Goal: Download file/media

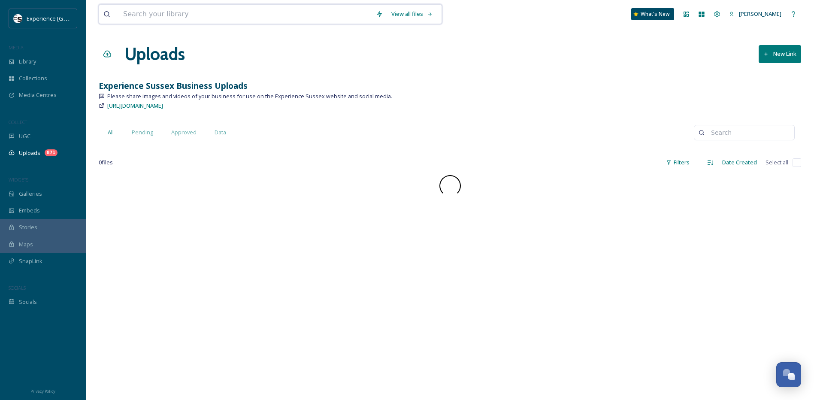
click at [158, 9] on input at bounding box center [245, 14] width 253 height 19
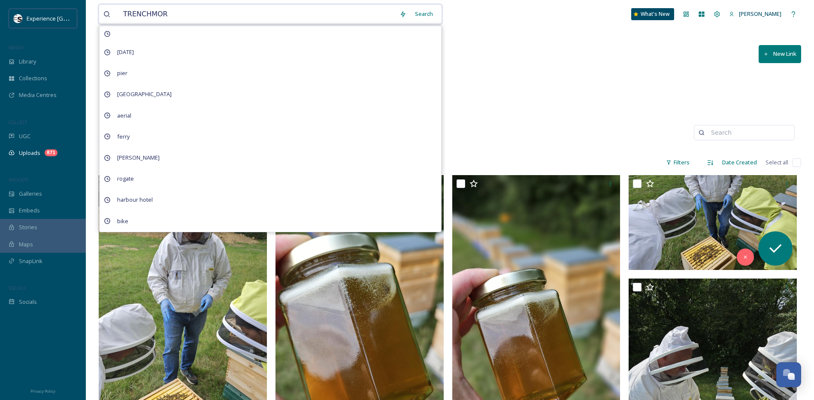
type input "TRENCHMORE"
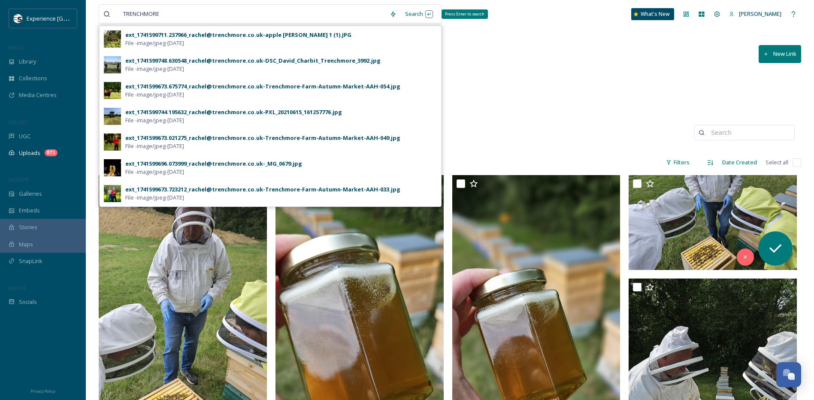
click at [413, 13] on div "Search Press Enter to search" at bounding box center [419, 14] width 36 height 17
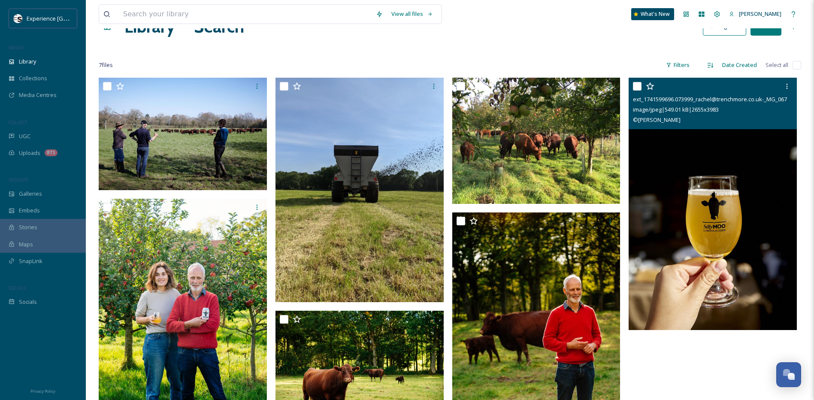
scroll to position [43, 0]
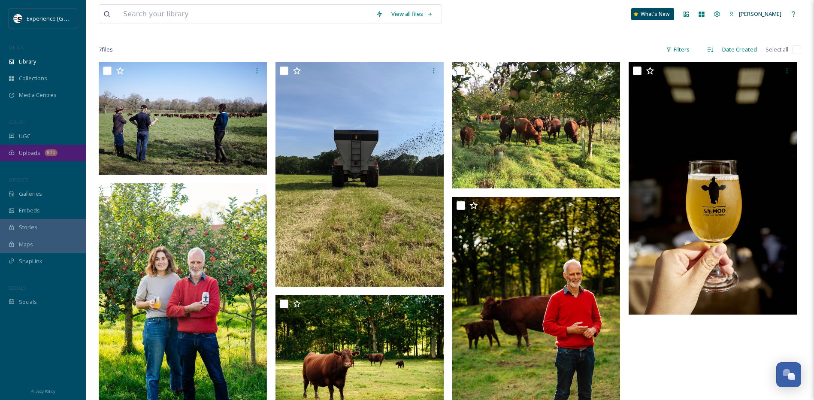
click at [32, 151] on span "Uploads" at bounding box center [29, 153] width 21 height 8
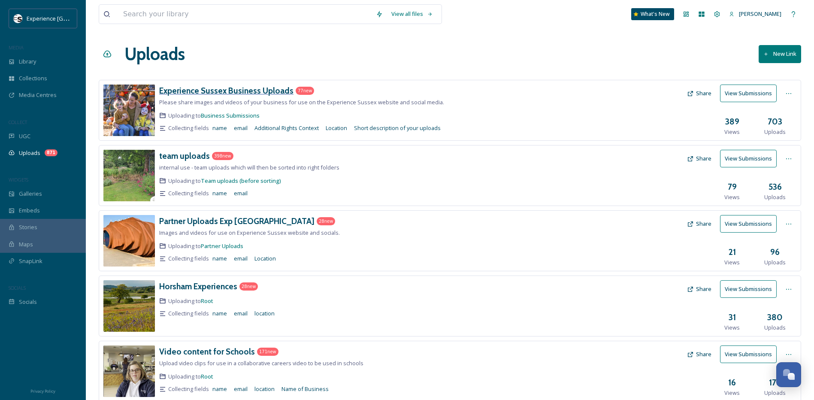
click at [219, 94] on h3 "Experience Sussex Business Uploads" at bounding box center [226, 90] width 134 height 10
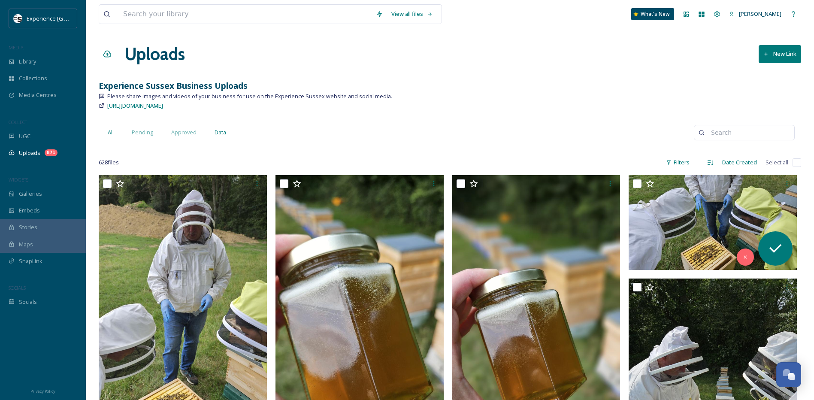
click at [222, 136] on span "Data" at bounding box center [221, 132] width 12 height 8
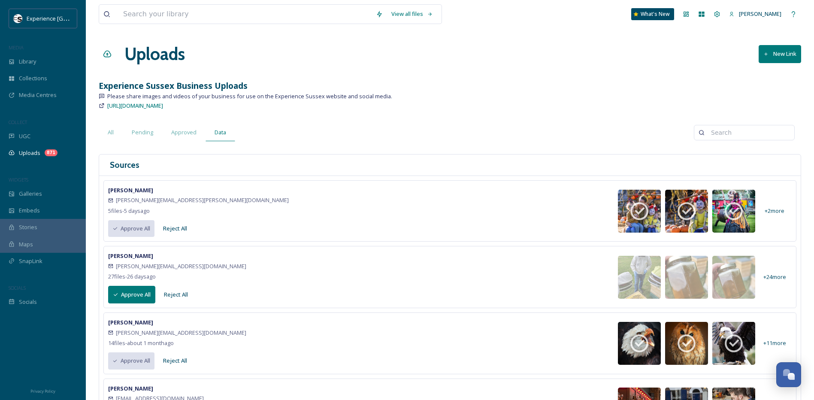
click at [758, 133] on input at bounding box center [748, 132] width 83 height 17
type input "trenchmore"
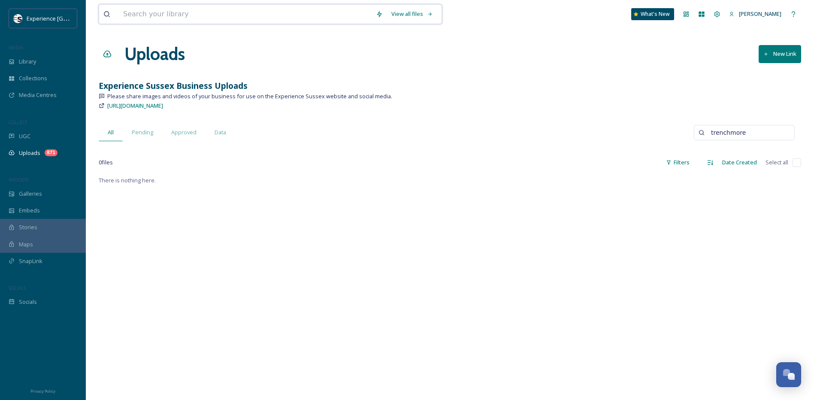
click at [196, 11] on input at bounding box center [245, 14] width 253 height 19
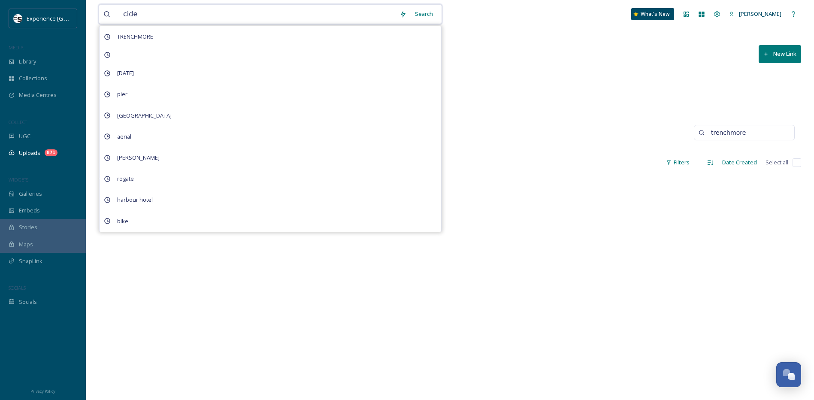
type input "cider"
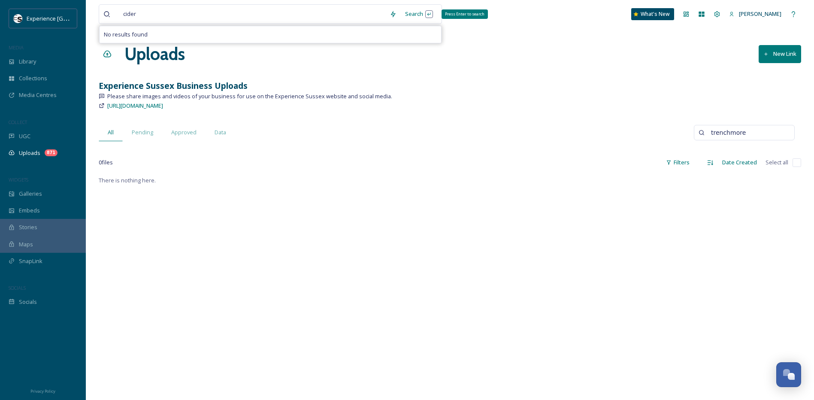
click at [423, 13] on div "Search Press Enter to search" at bounding box center [419, 14] width 36 height 17
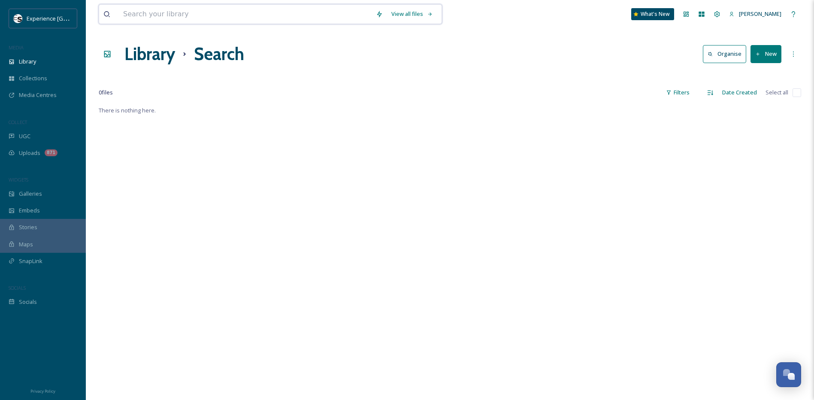
click at [188, 15] on input at bounding box center [245, 14] width 253 height 19
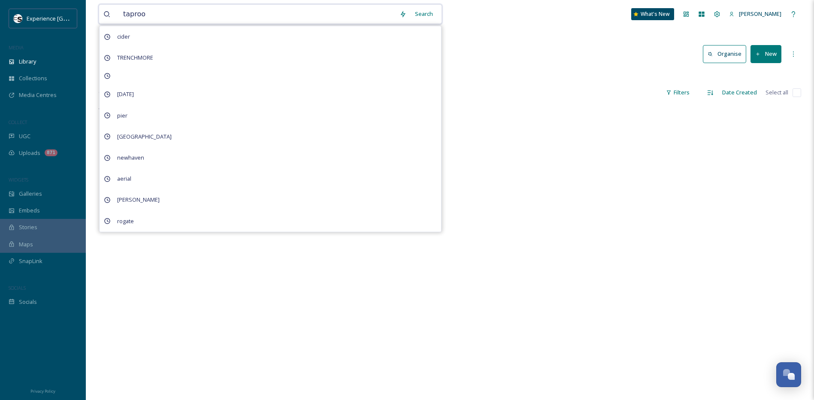
type input "taproom"
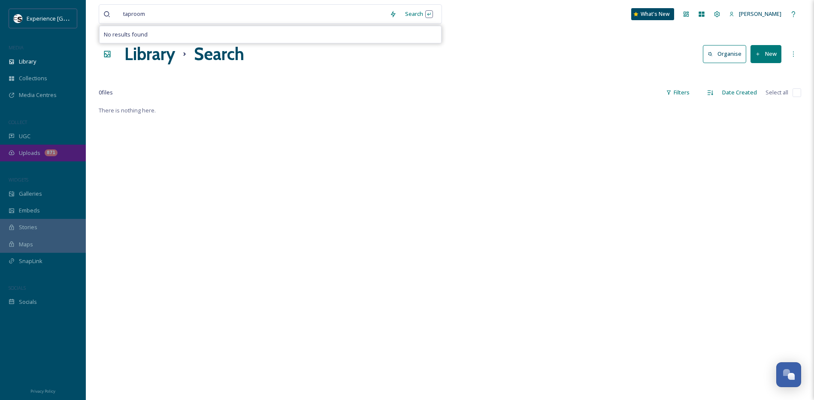
click at [41, 155] on div "Uploads 871" at bounding box center [43, 153] width 86 height 17
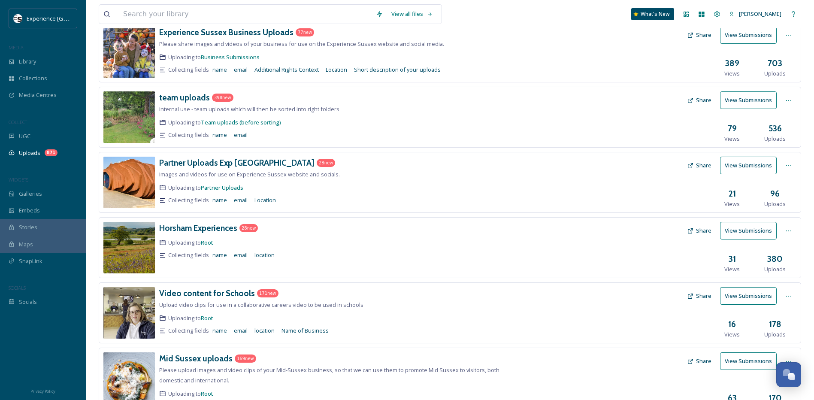
scroll to position [196, 0]
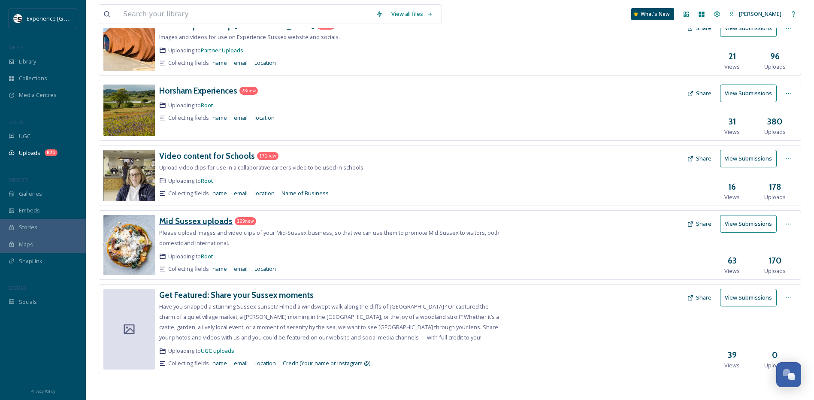
click at [191, 222] on h3 "Mid Sussex uploads" at bounding box center [195, 221] width 73 height 10
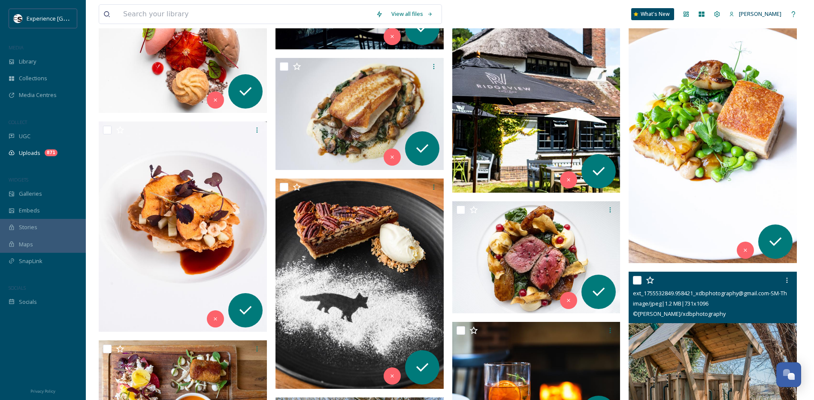
scroll to position [5003, 0]
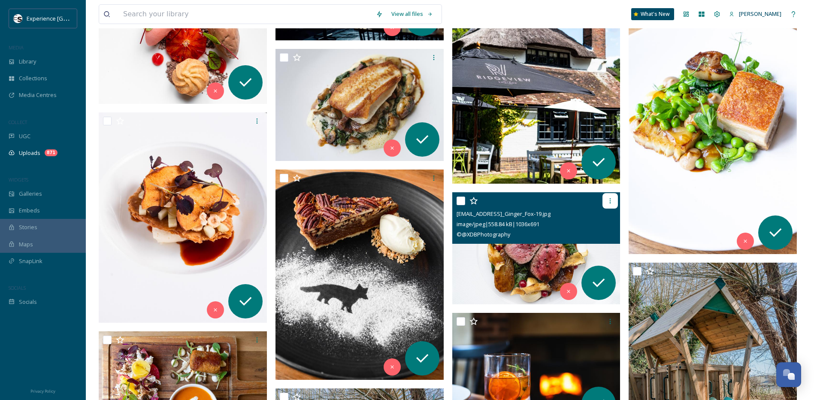
click at [612, 199] on icon at bounding box center [610, 200] width 7 height 7
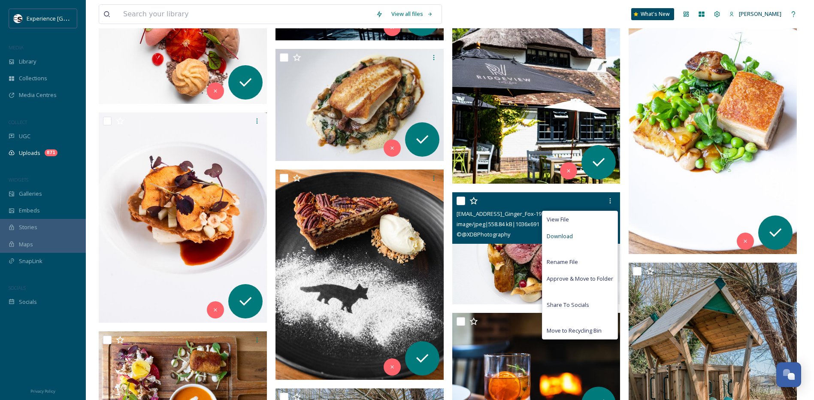
click at [583, 237] on div "Download" at bounding box center [580, 236] width 75 height 17
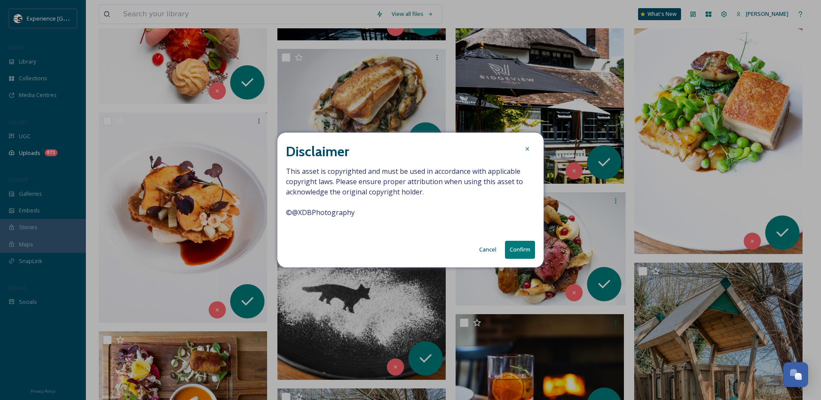
click at [523, 249] on button "Confirm" at bounding box center [520, 250] width 30 height 18
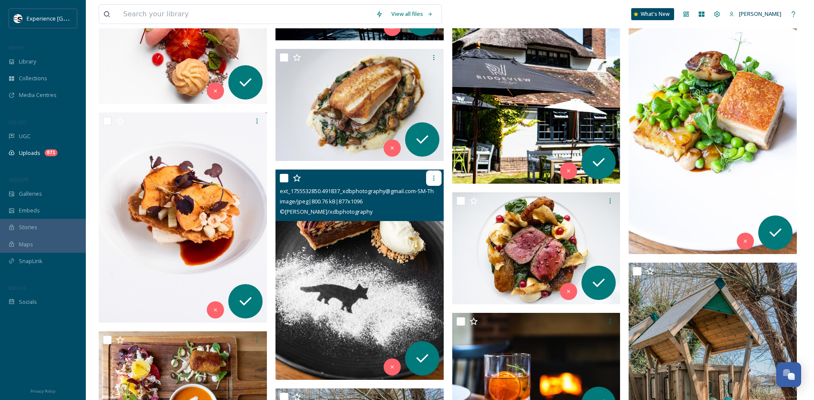
click at [437, 182] on div at bounding box center [433, 177] width 15 height 15
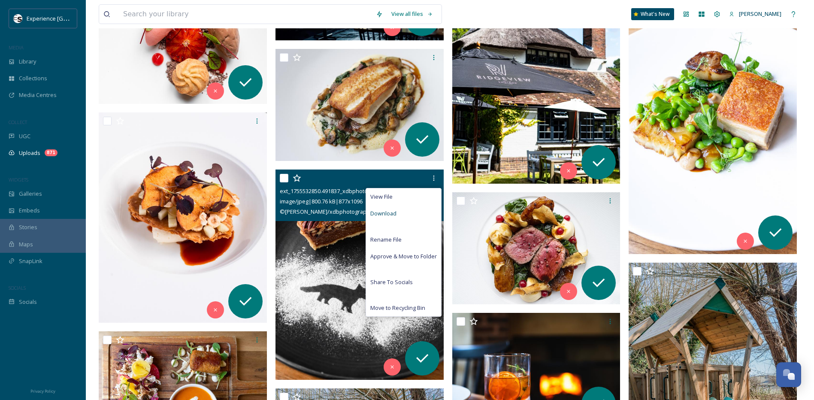
click at [402, 215] on div "Download" at bounding box center [403, 213] width 75 height 17
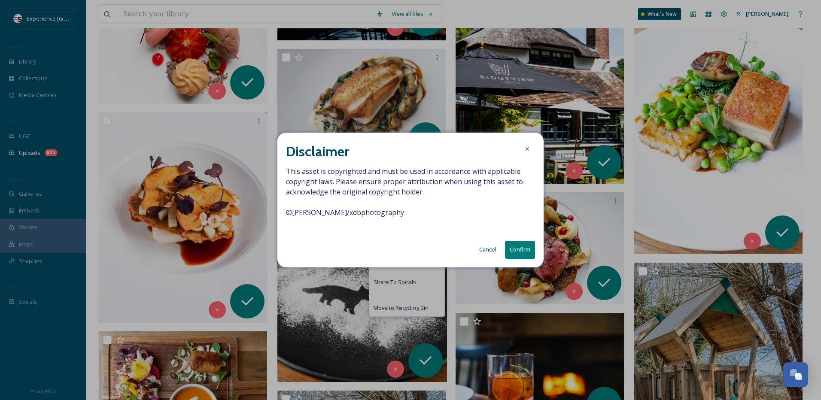
click at [523, 251] on button "Confirm" at bounding box center [520, 250] width 30 height 18
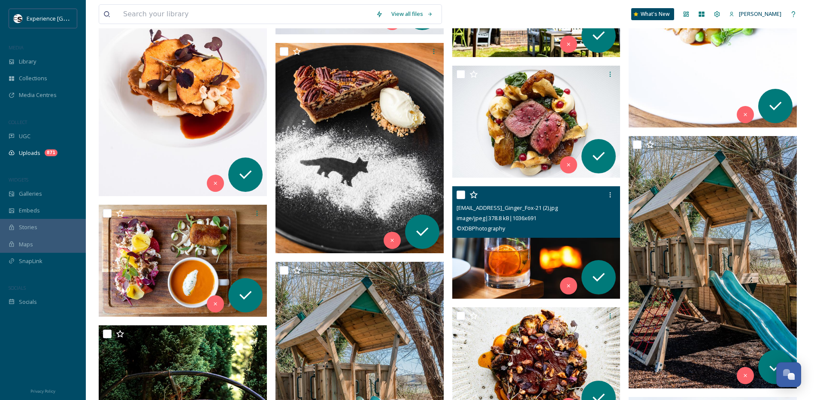
scroll to position [5132, 0]
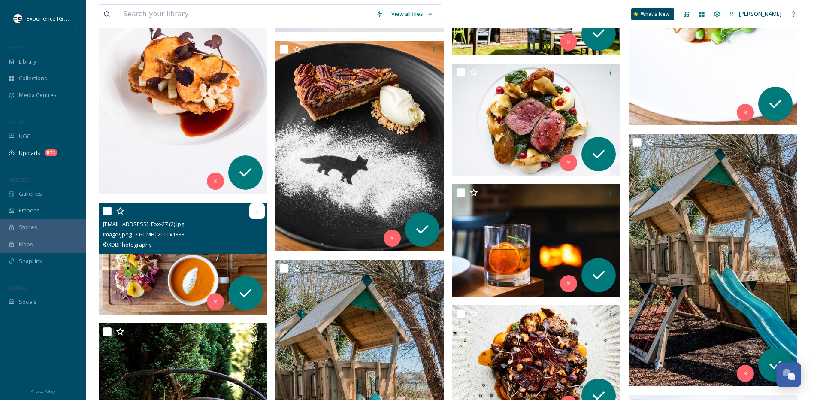
click at [258, 209] on icon at bounding box center [257, 211] width 7 height 7
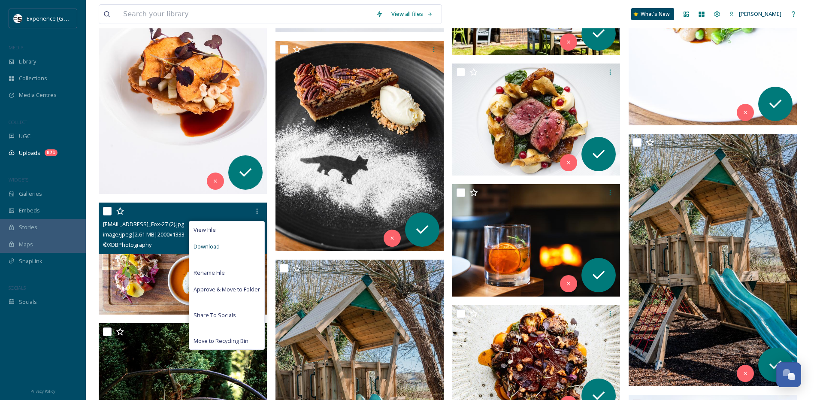
click at [241, 246] on div "Download" at bounding box center [226, 246] width 75 height 17
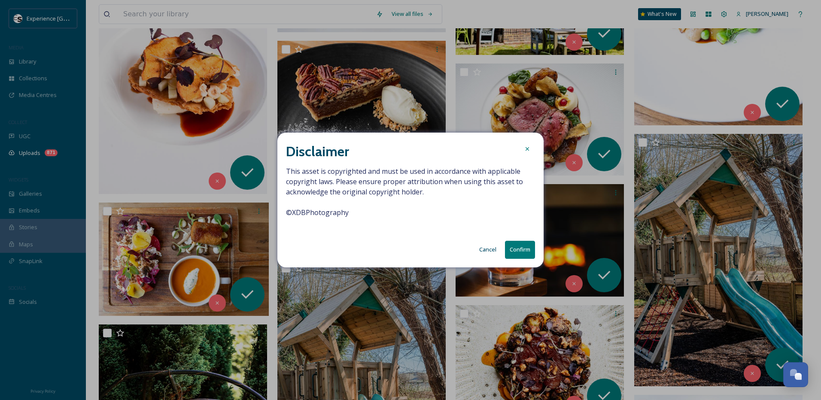
click at [516, 246] on button "Confirm" at bounding box center [520, 250] width 30 height 18
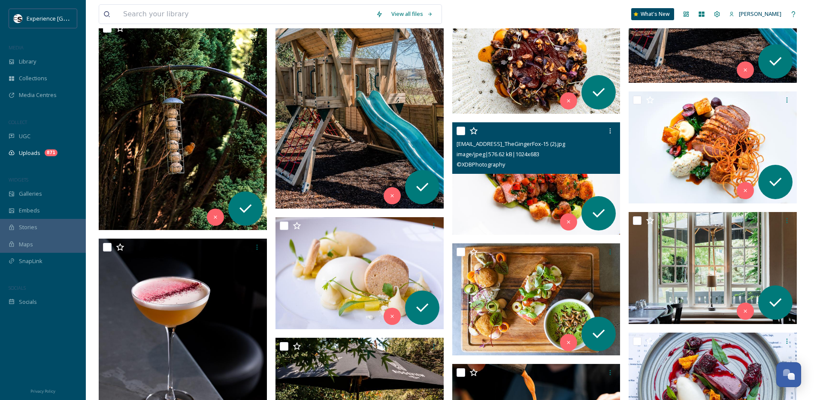
scroll to position [5522, 0]
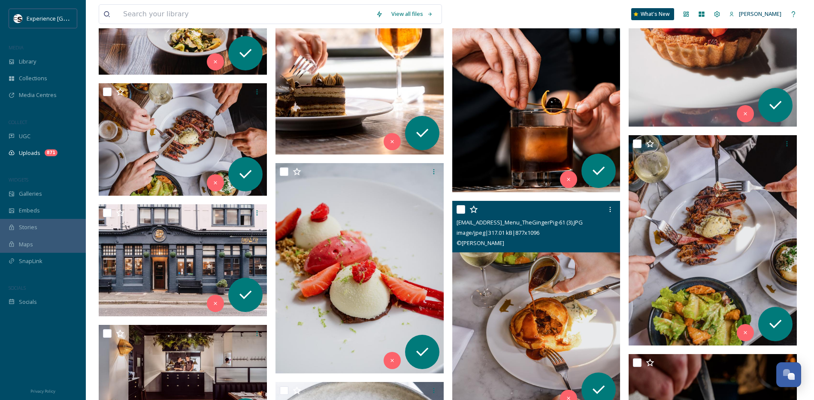
scroll to position [3525, 0]
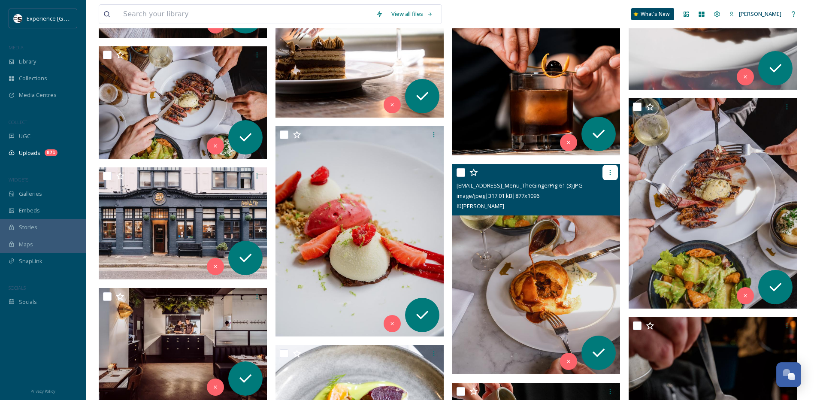
click at [611, 172] on icon at bounding box center [610, 172] width 7 height 7
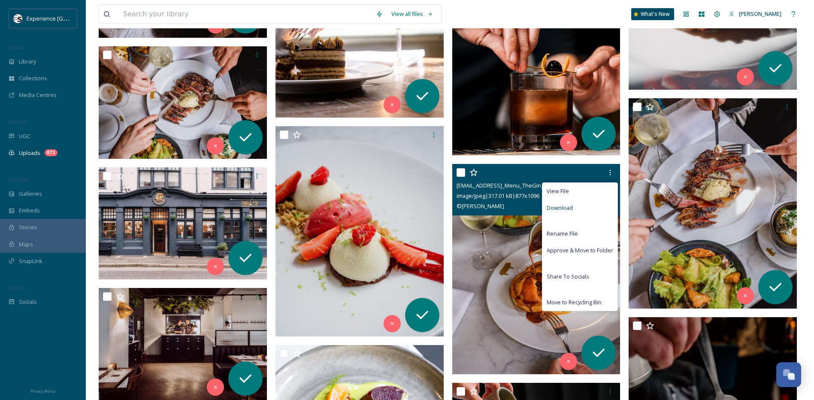
click at [563, 209] on span "Download" at bounding box center [560, 208] width 26 height 8
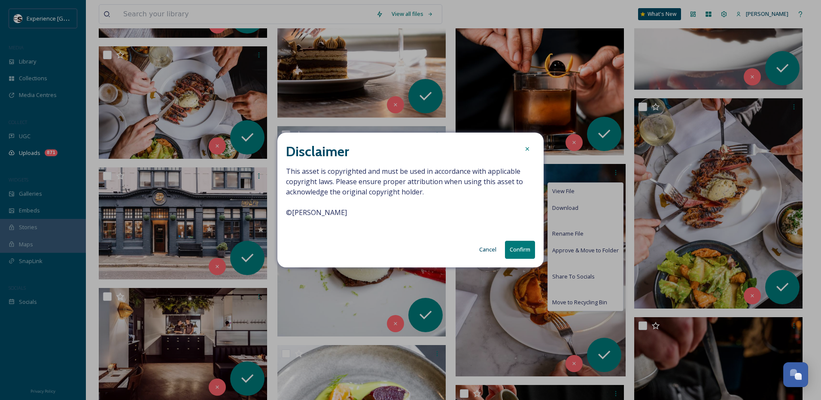
click at [519, 253] on button "Confirm" at bounding box center [520, 250] width 30 height 18
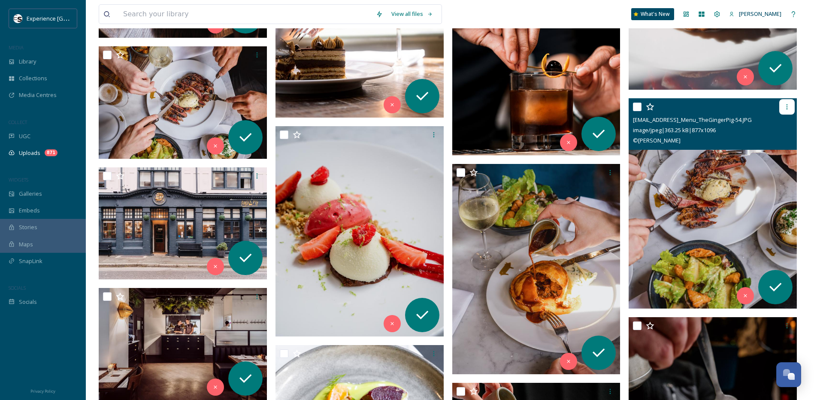
click at [787, 109] on icon at bounding box center [787, 106] width 7 height 7
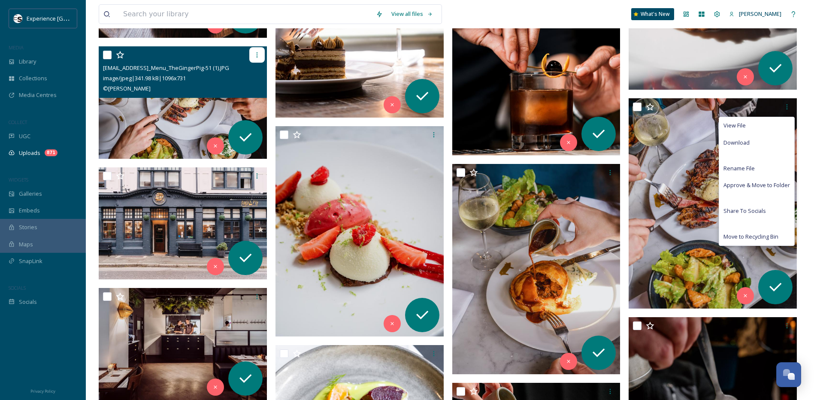
click at [260, 54] on icon at bounding box center [257, 55] width 7 height 7
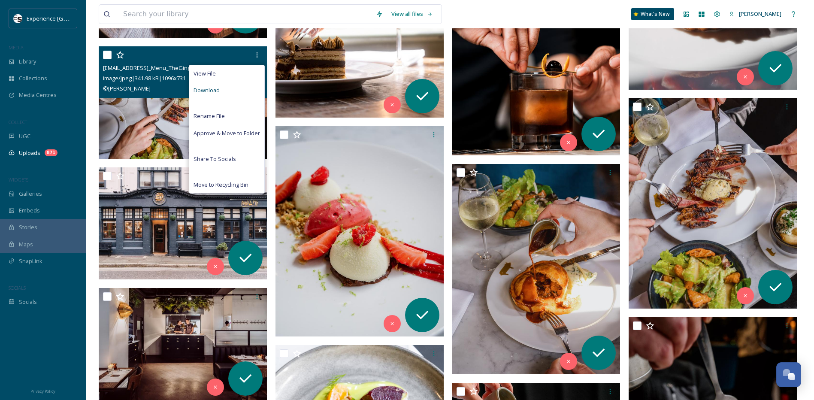
click at [218, 91] on span "Download" at bounding box center [207, 90] width 26 height 8
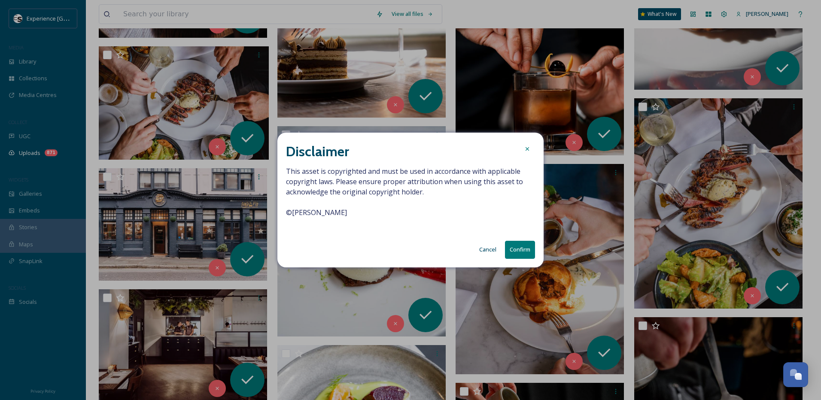
click at [521, 252] on button "Confirm" at bounding box center [520, 250] width 30 height 18
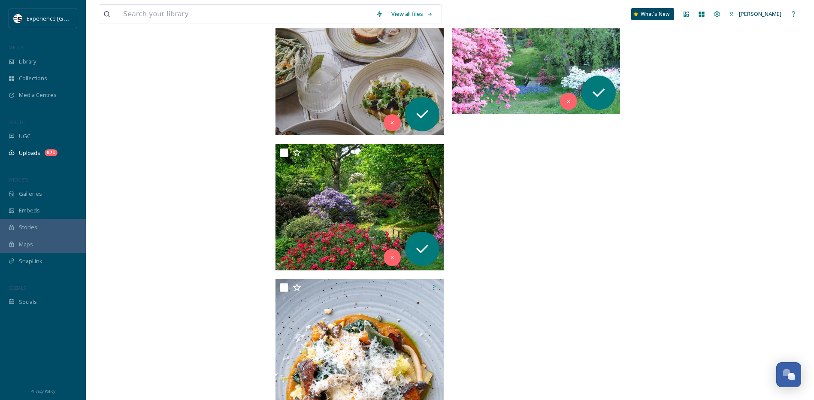
scroll to position [5269, 0]
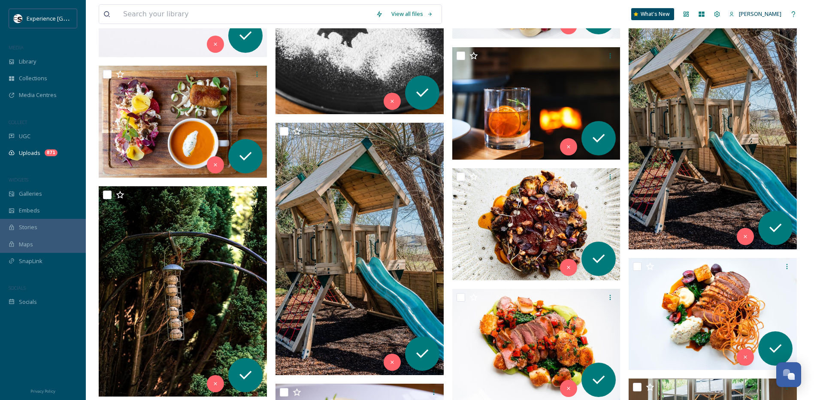
drag, startPoint x: 553, startPoint y: 335, endPoint x: 491, endPoint y: 110, distance: 232.9
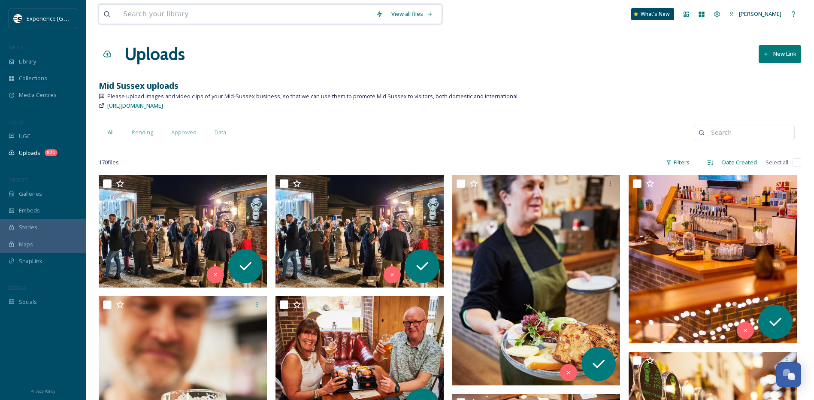
click at [161, 6] on input at bounding box center [245, 14] width 253 height 19
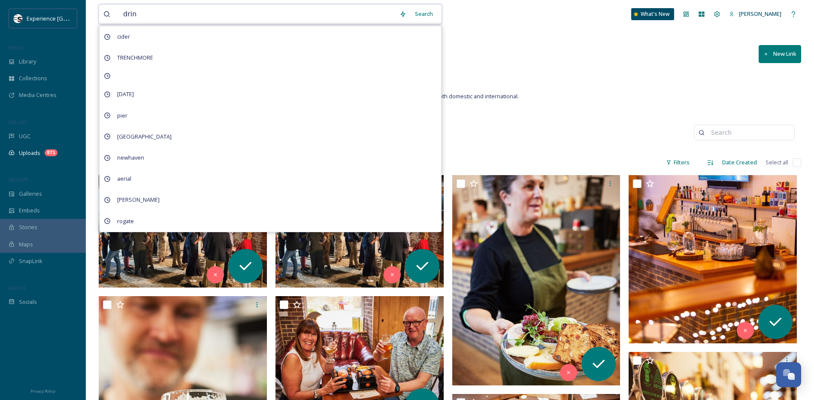
type input "drink"
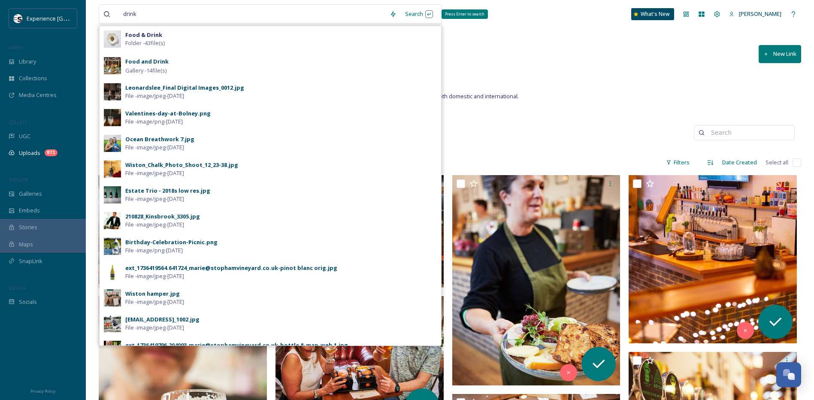
click at [414, 14] on div "Search Press Enter to search" at bounding box center [419, 14] width 36 height 17
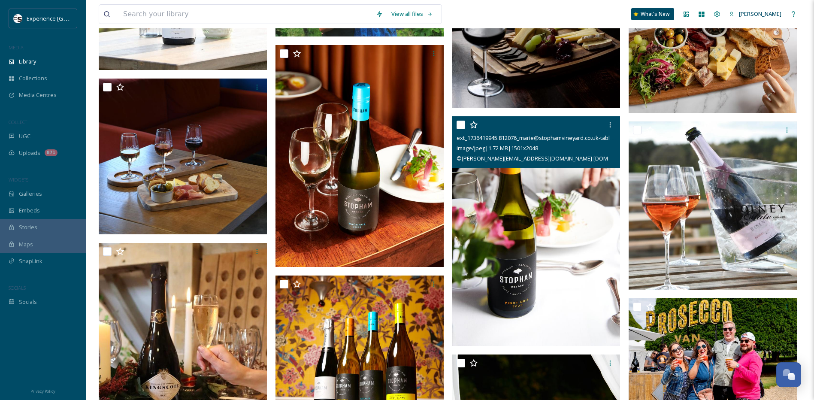
scroll to position [4336, 0]
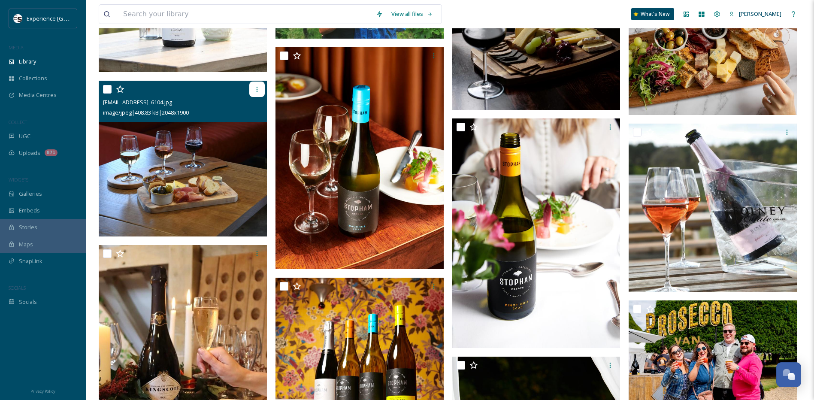
click at [258, 89] on icon at bounding box center [257, 89] width 7 height 7
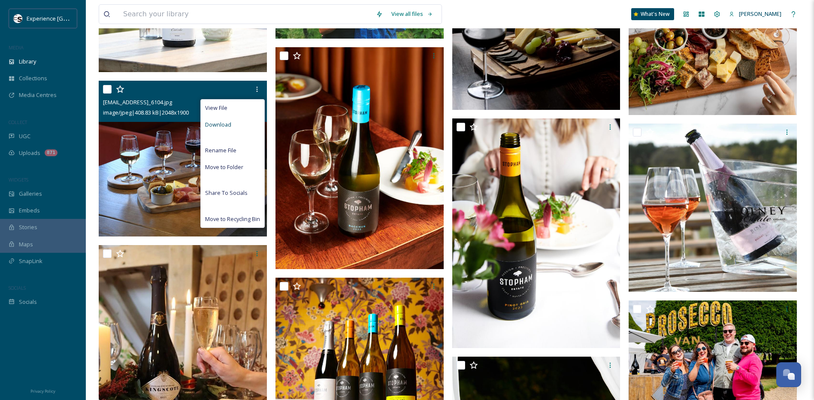
click at [219, 123] on span "Download" at bounding box center [218, 125] width 26 height 8
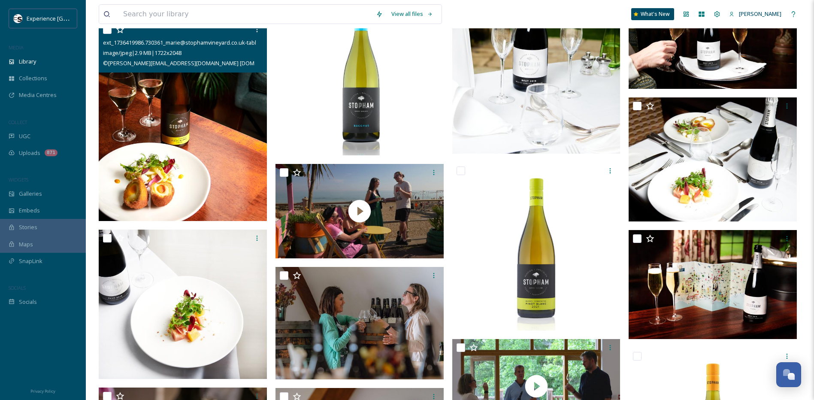
scroll to position [4766, 0]
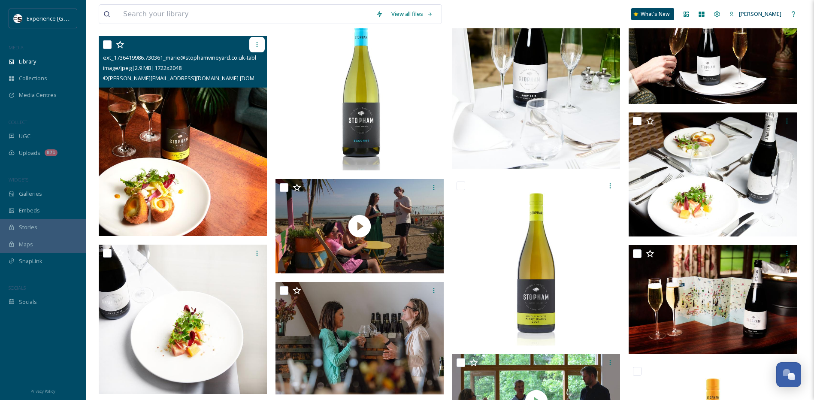
click at [256, 46] on icon at bounding box center [257, 44] width 7 height 7
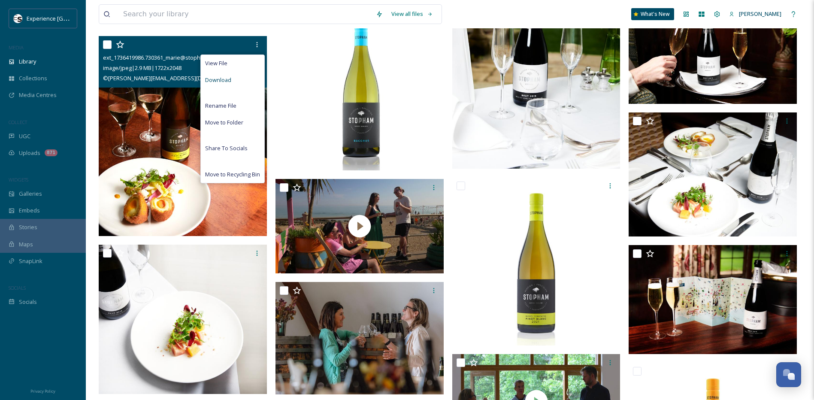
click at [220, 81] on span "Download" at bounding box center [218, 80] width 26 height 8
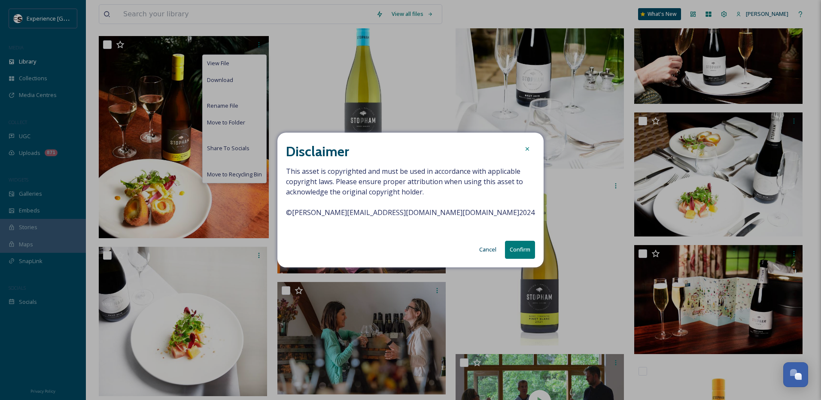
click at [517, 251] on button "Confirm" at bounding box center [520, 250] width 30 height 18
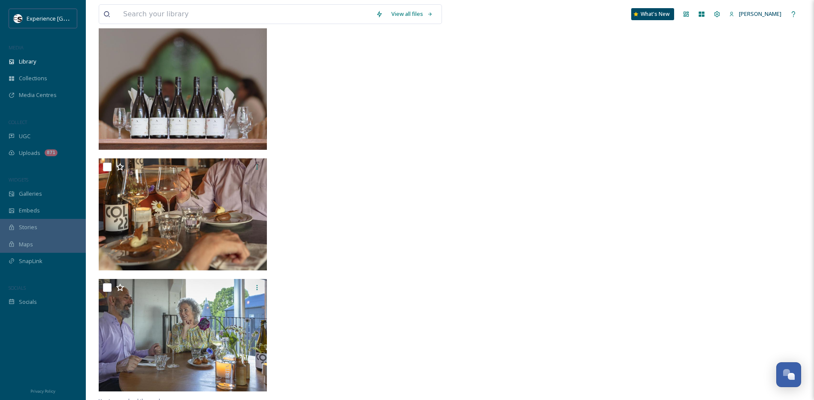
scroll to position [6316, 0]
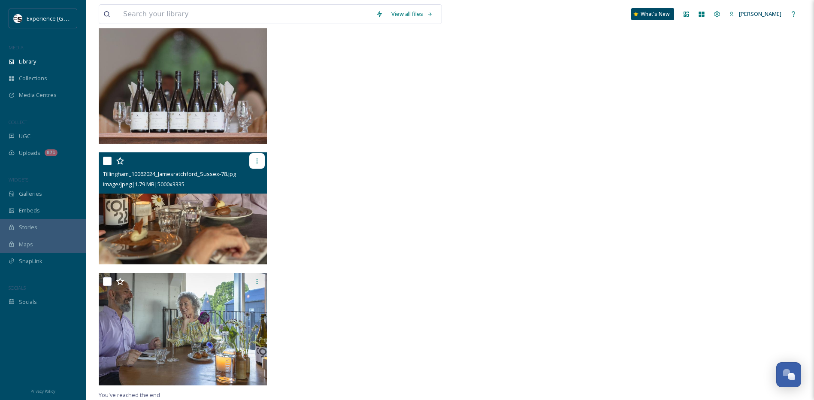
click at [256, 158] on icon at bounding box center [257, 161] width 7 height 7
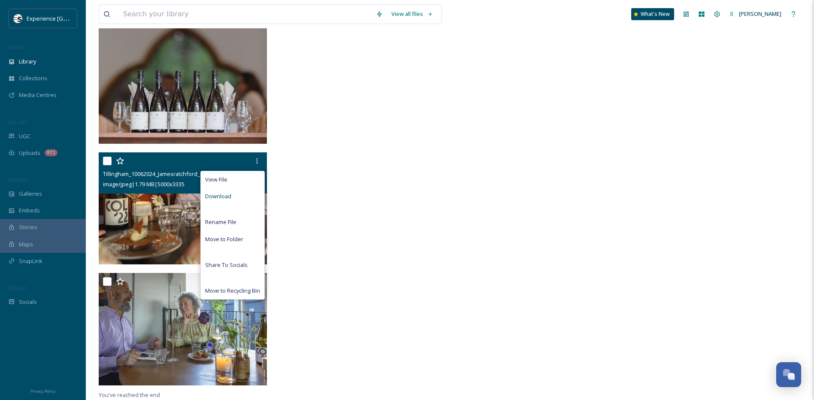
click at [222, 199] on span "Download" at bounding box center [218, 196] width 26 height 8
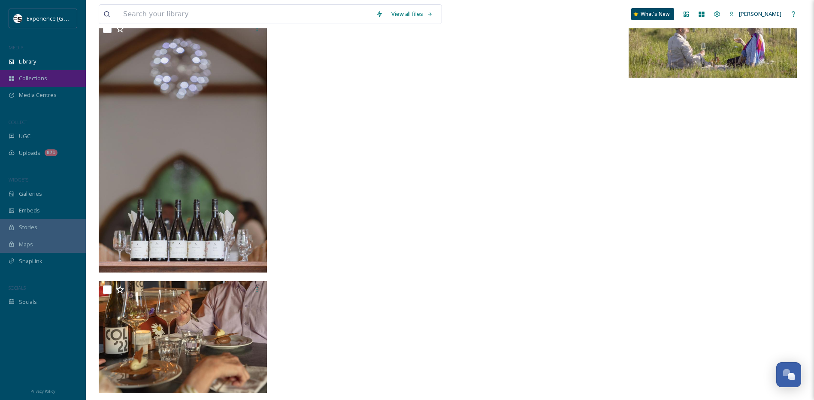
scroll to position [6145, 0]
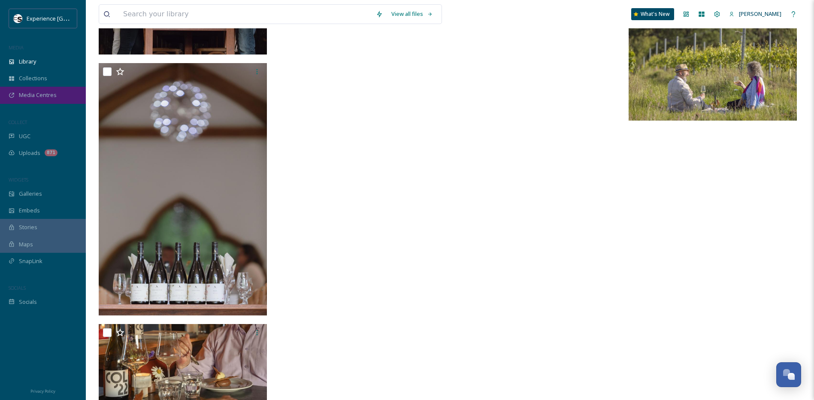
click at [40, 93] on span "Media Centres" at bounding box center [38, 95] width 38 height 8
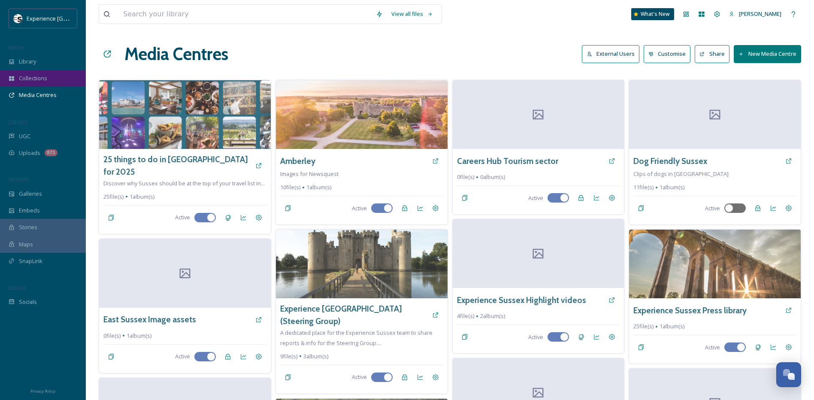
scroll to position [43, 0]
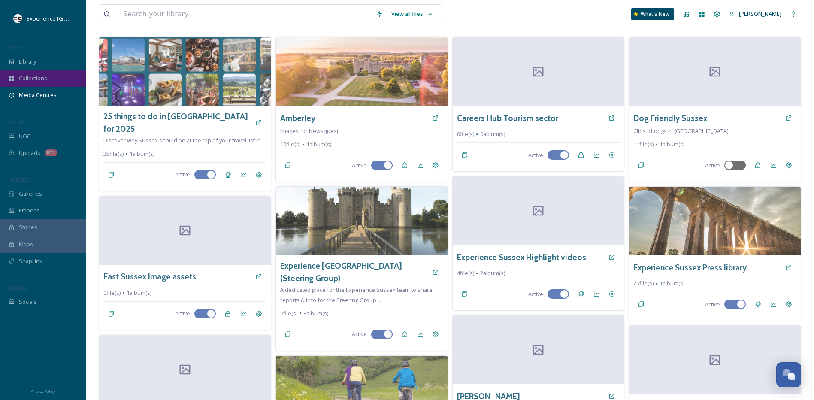
click at [30, 81] on span "Collections" at bounding box center [33, 78] width 28 height 8
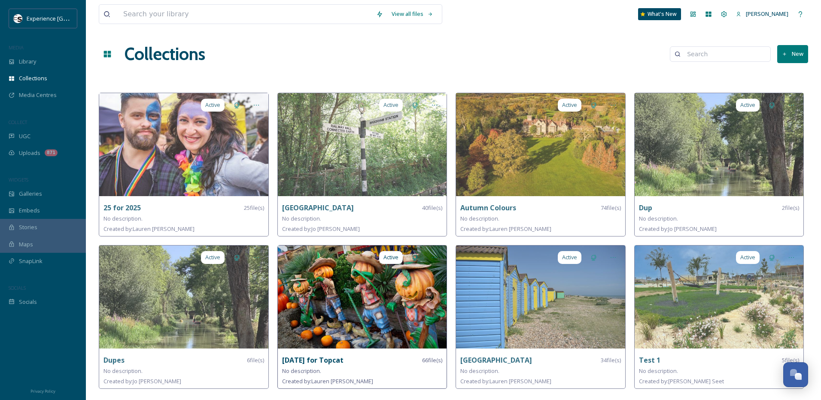
click at [363, 291] on img at bounding box center [362, 297] width 169 height 103
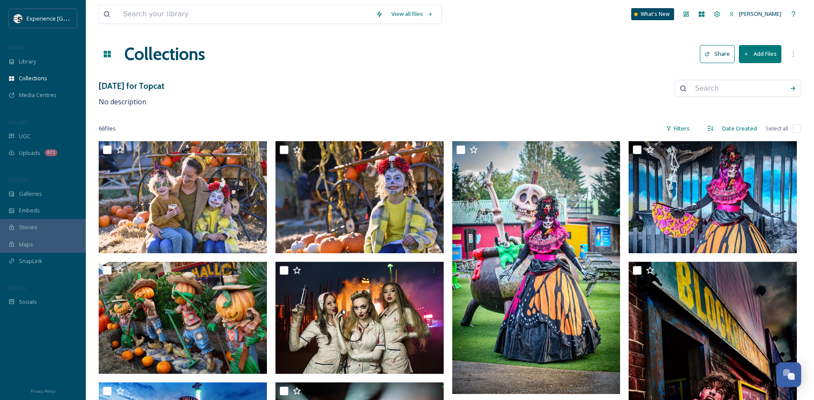
click at [756, 52] on button "Add Files" at bounding box center [760, 54] width 43 height 18
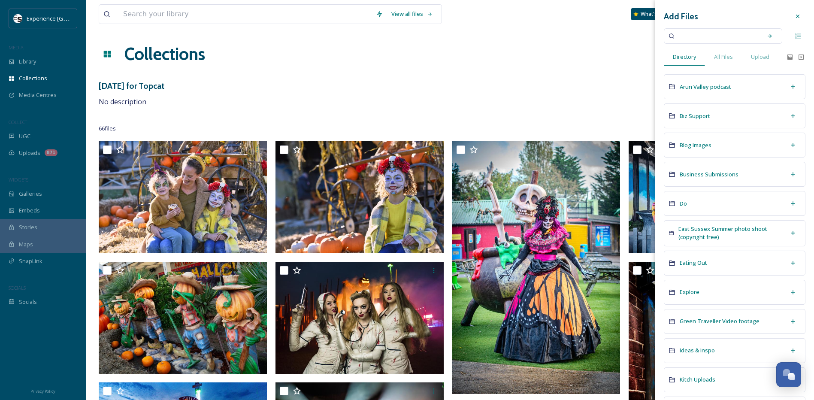
click at [428, 87] on div "[DATE] for Topcat No description" at bounding box center [450, 93] width 703 height 27
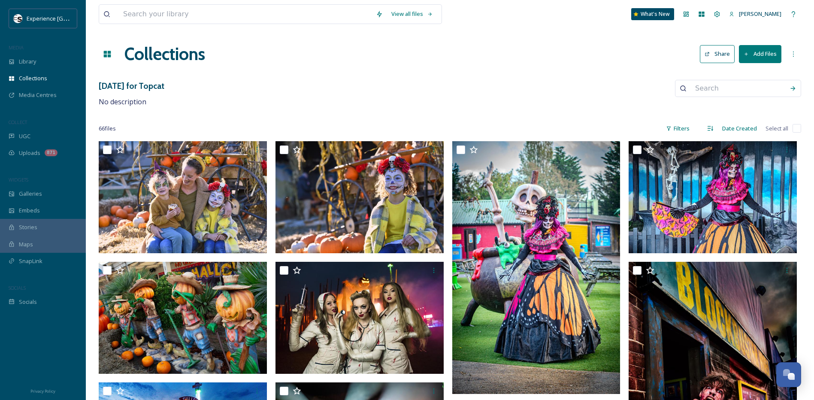
click at [749, 55] on icon at bounding box center [747, 55] width 6 height 6
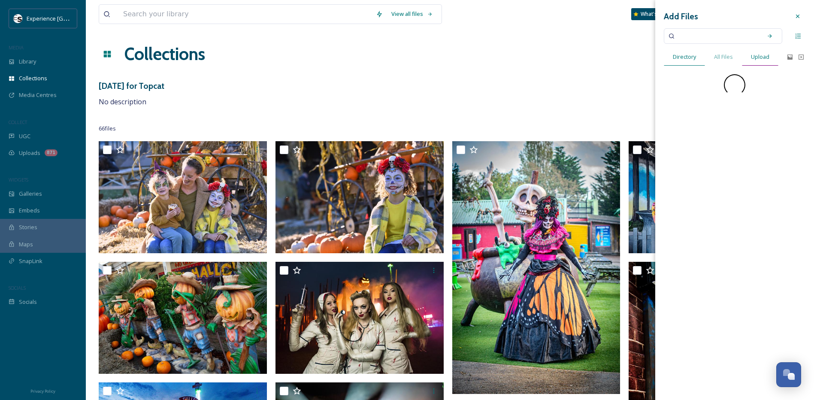
click at [756, 61] on span "Upload" at bounding box center [760, 57] width 18 height 8
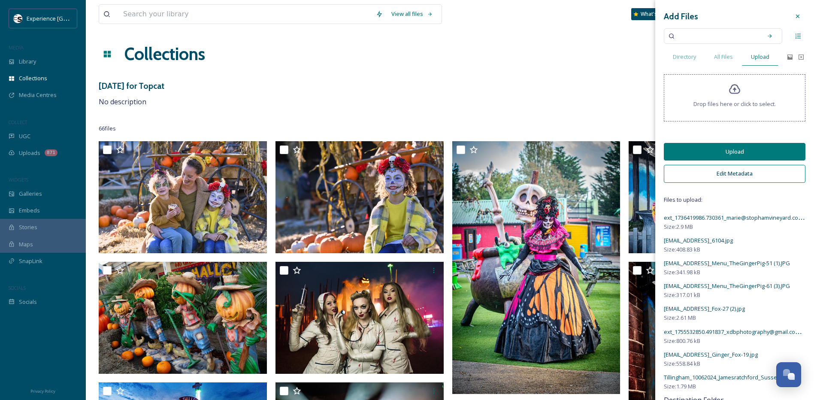
click at [701, 155] on button "Upload" at bounding box center [735, 152] width 142 height 18
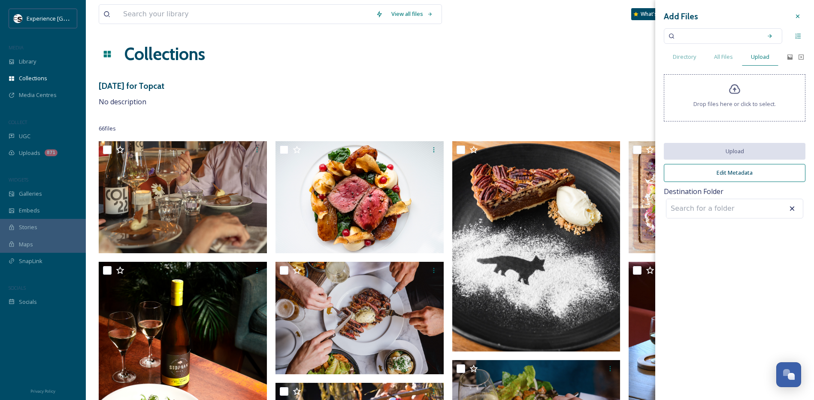
click at [324, 81] on div "[DATE] for Topcat No description" at bounding box center [450, 93] width 703 height 27
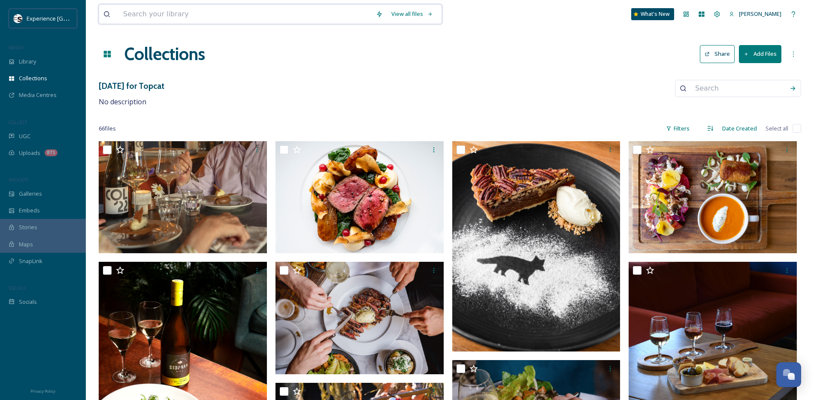
click at [179, 15] on input at bounding box center [245, 14] width 253 height 19
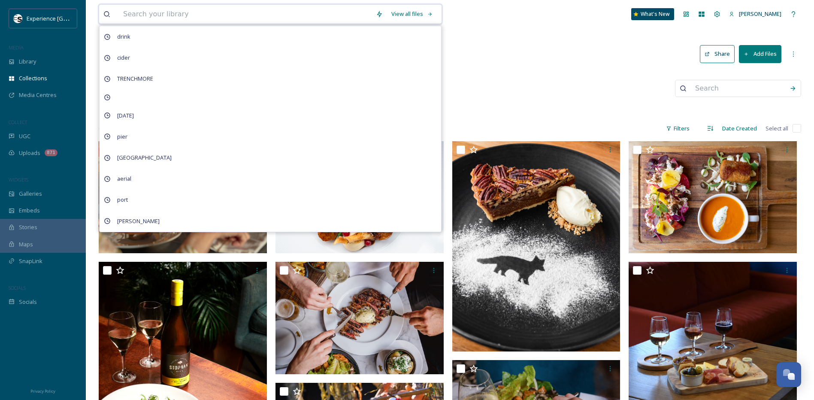
click at [181, 14] on input at bounding box center [245, 14] width 253 height 19
type input "meal"
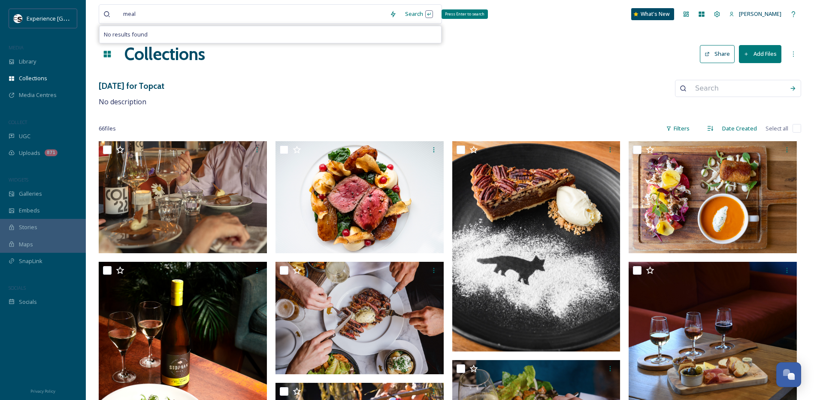
click at [419, 15] on div "Search Press Enter to search" at bounding box center [419, 14] width 36 height 17
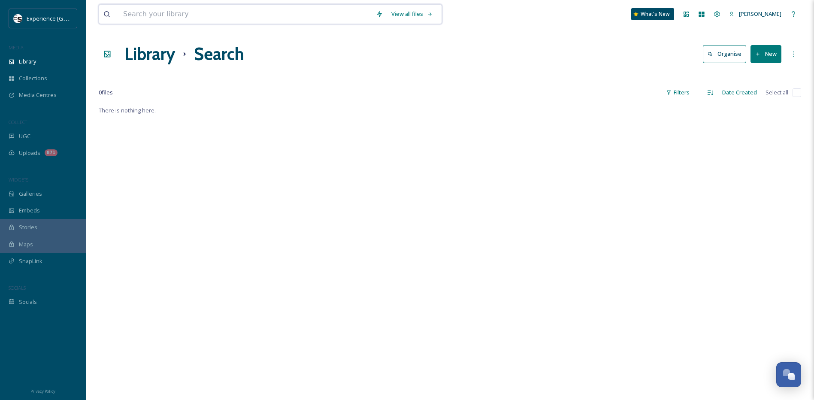
click at [201, 14] on input at bounding box center [245, 14] width 253 height 19
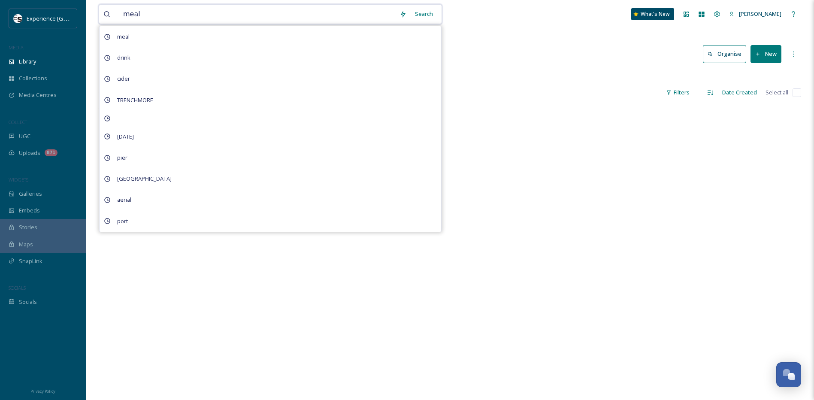
type input "meals"
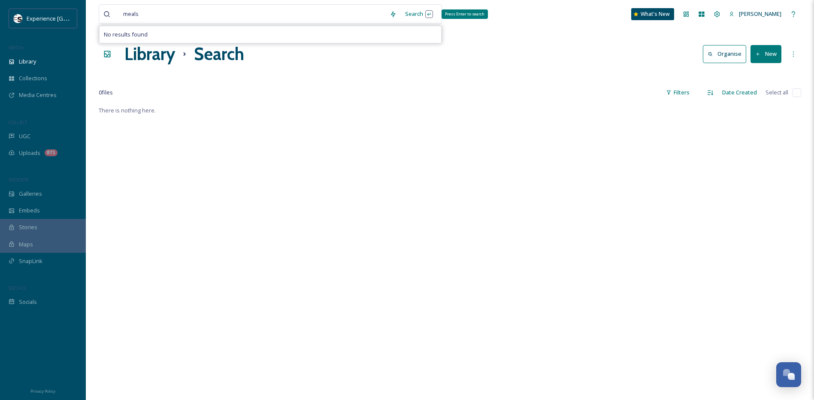
click at [416, 12] on div "Search Press Enter to search" at bounding box center [419, 14] width 36 height 17
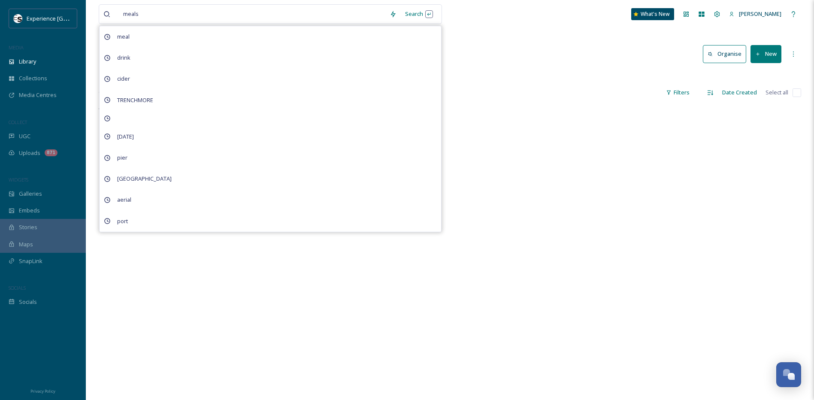
click at [470, 52] on div "Library Search Organise New" at bounding box center [450, 54] width 703 height 26
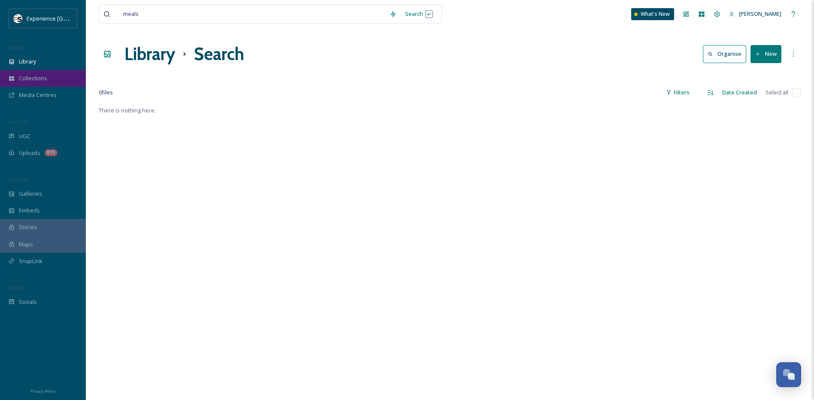
click at [34, 79] on span "Collections" at bounding box center [33, 78] width 28 height 8
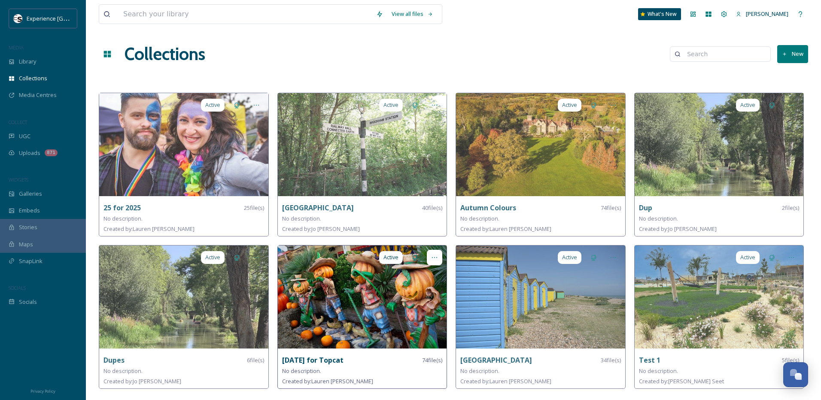
click at [428, 255] on div at bounding box center [434, 257] width 15 height 15
click at [416, 294] on span "Share" at bounding box center [408, 293] width 15 height 8
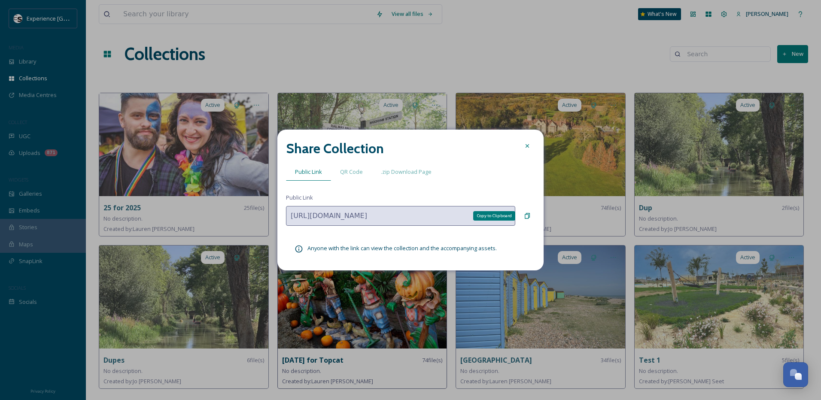
click at [527, 215] on icon at bounding box center [527, 216] width 5 height 6
drag, startPoint x: 527, startPoint y: 147, endPoint x: 462, endPoint y: 88, distance: 87.9
click at [527, 147] on icon at bounding box center [527, 146] width 7 height 7
